Goal: Find contact information: Find contact information

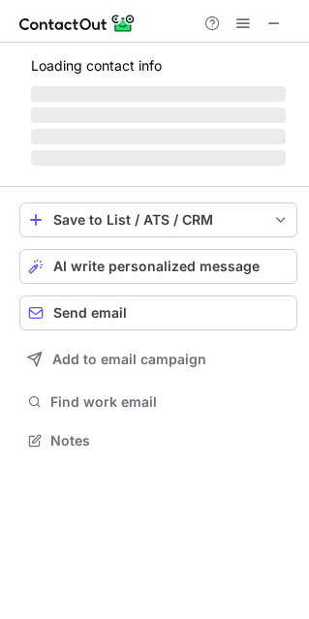
scroll to position [453, 309]
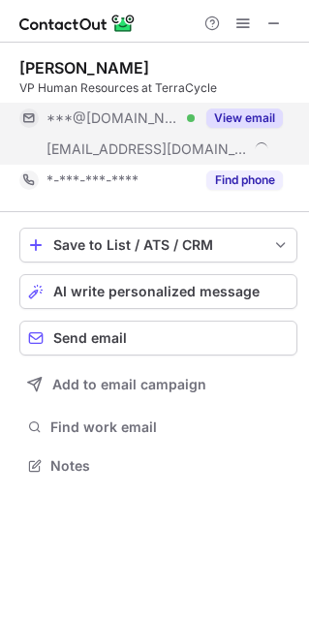
click at [249, 122] on button "View email" at bounding box center [244, 118] width 77 height 19
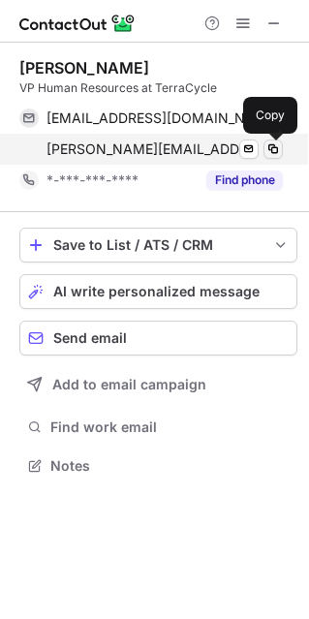
click at [274, 149] on span at bounding box center [274, 150] width 16 height 16
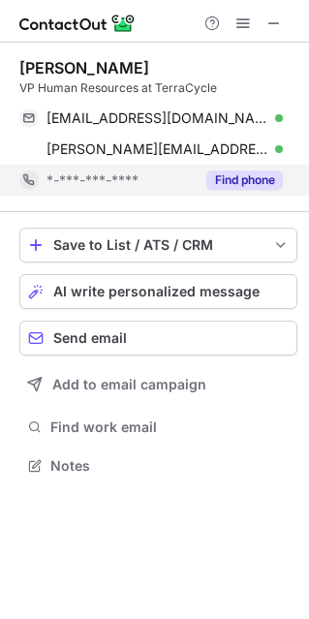
click at [261, 182] on button "Find phone" at bounding box center [244, 180] width 77 height 19
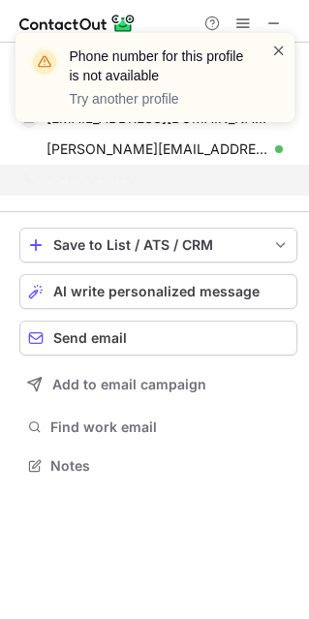
drag, startPoint x: 278, startPoint y: 48, endPoint x: 267, endPoint y: 26, distance: 25.2
click at [278, 48] on span at bounding box center [279, 50] width 16 height 19
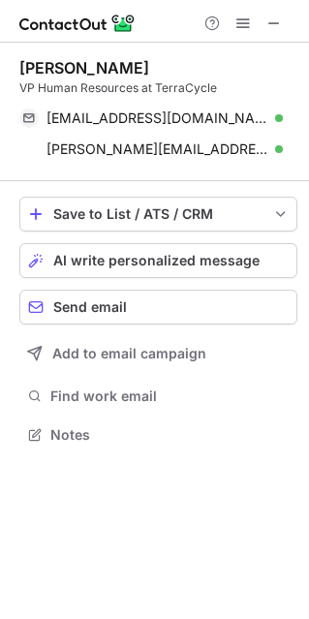
scroll to position [422, 309]
click at [266, 26] on div "Phone number for this profile is not available Try another profile" at bounding box center [155, 85] width 310 height 143
click at [267, 25] on span at bounding box center [275, 24] width 16 height 16
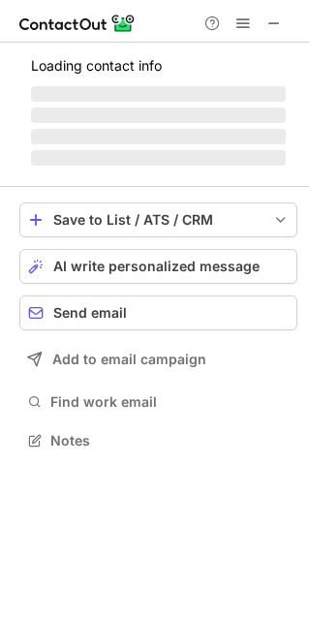
scroll to position [10, 9]
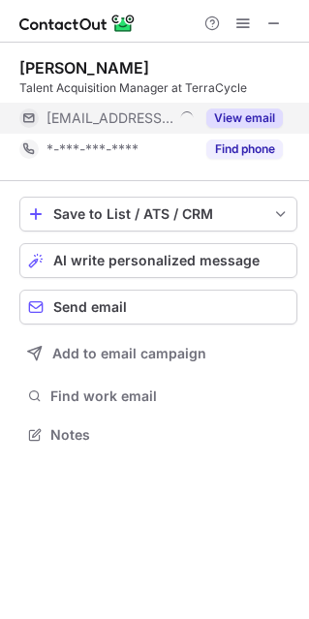
click at [255, 122] on button "View email" at bounding box center [244, 118] width 77 height 19
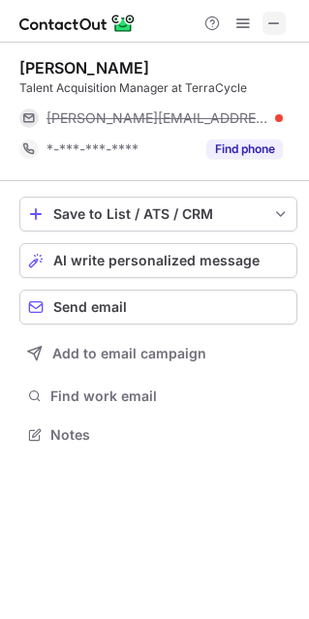
click at [267, 18] on span at bounding box center [275, 24] width 16 height 16
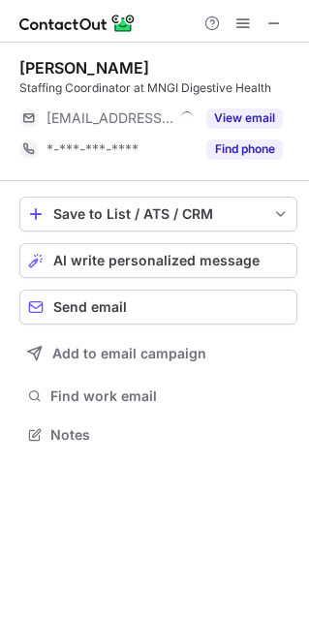
scroll to position [10, 9]
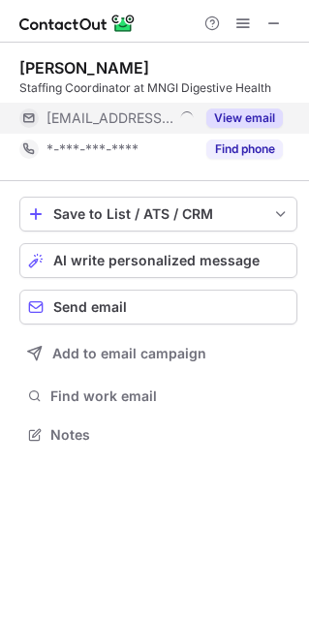
click at [258, 110] on button "View email" at bounding box center [244, 118] width 77 height 19
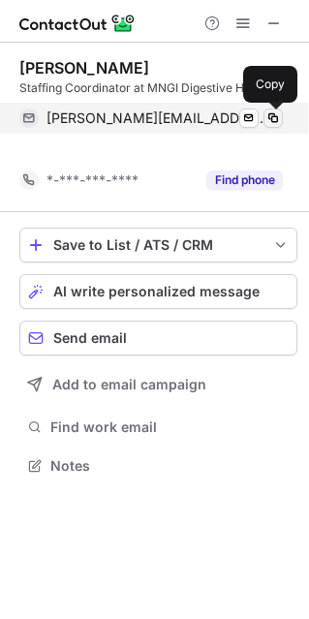
scroll to position [422, 309]
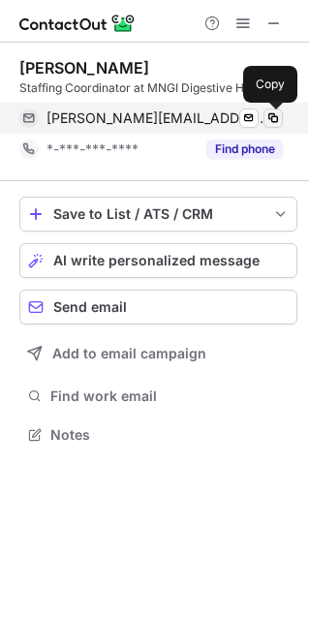
click at [270, 122] on span at bounding box center [274, 119] width 16 height 16
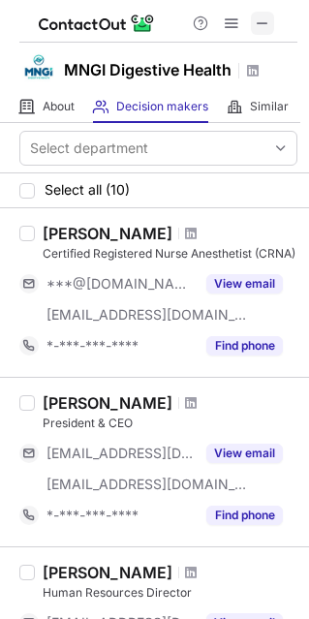
click at [262, 25] on span at bounding box center [263, 24] width 16 height 16
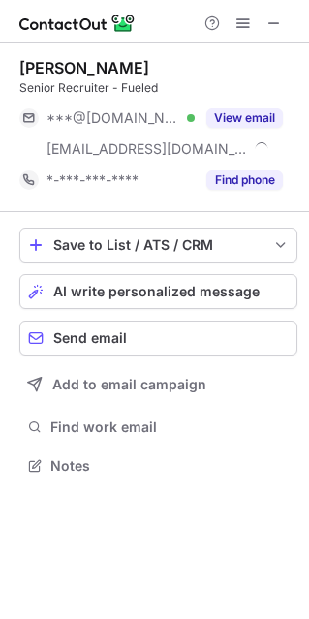
scroll to position [453, 309]
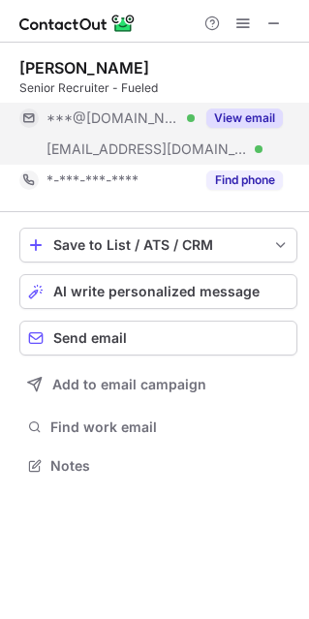
click at [255, 113] on button "View email" at bounding box center [244, 118] width 77 height 19
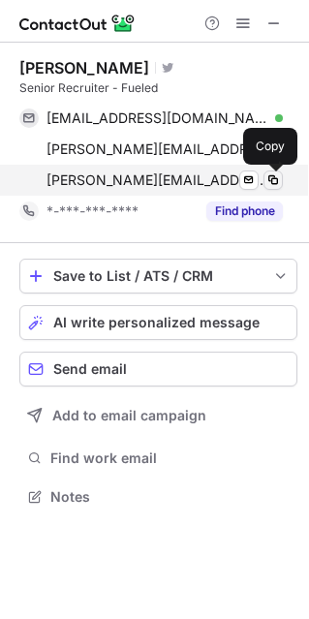
click at [278, 178] on span at bounding box center [274, 181] width 16 height 16
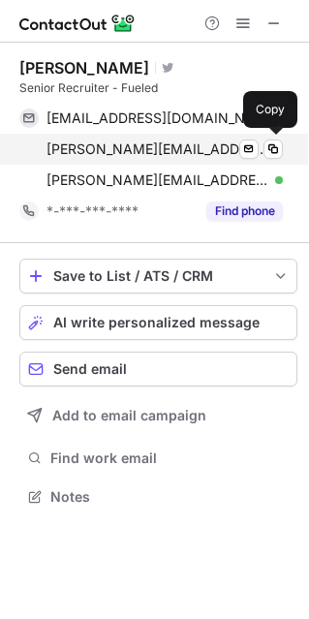
click at [270, 159] on div "[PERSON_NAME][EMAIL_ADDRESS][PERSON_NAME][DOMAIN_NAME] Verified Send email Copy" at bounding box center [151, 149] width 264 height 31
click at [282, 150] on button at bounding box center [273, 149] width 19 height 19
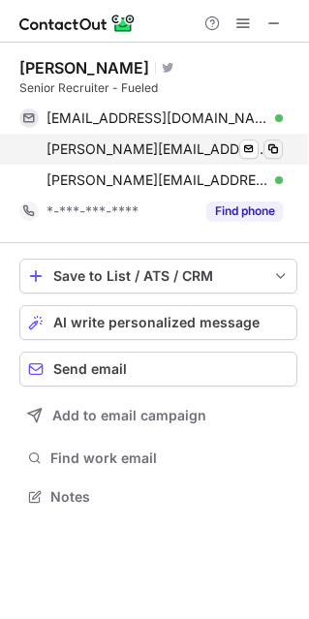
click at [277, 148] on span at bounding box center [274, 150] width 16 height 16
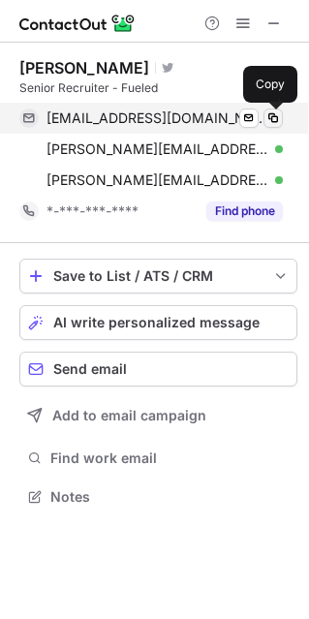
click at [276, 120] on span at bounding box center [274, 119] width 16 height 16
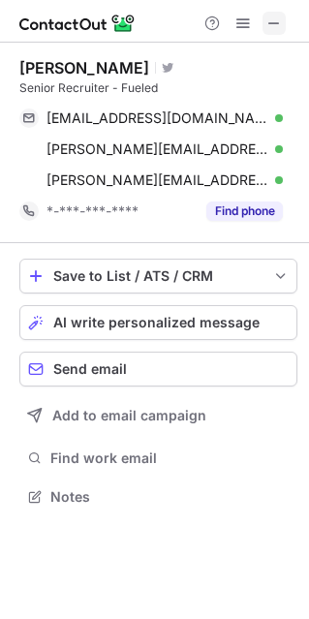
click at [270, 23] on span at bounding box center [275, 24] width 16 height 16
